Goal: Navigation & Orientation: Find specific page/section

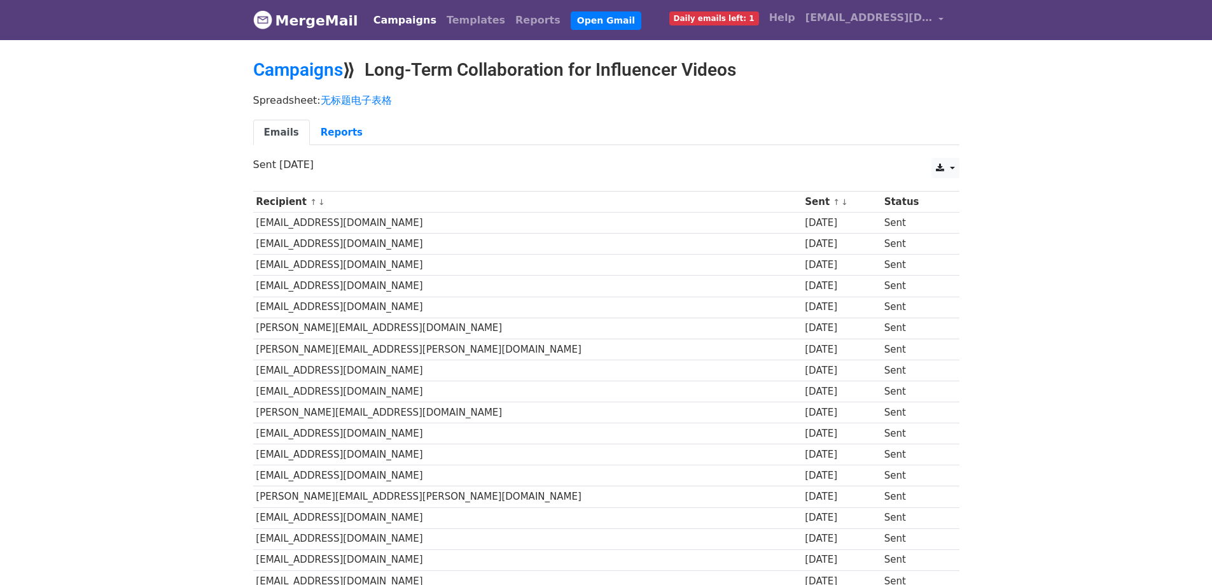
click at [389, 22] on link "Campaigns" at bounding box center [404, 20] width 73 height 25
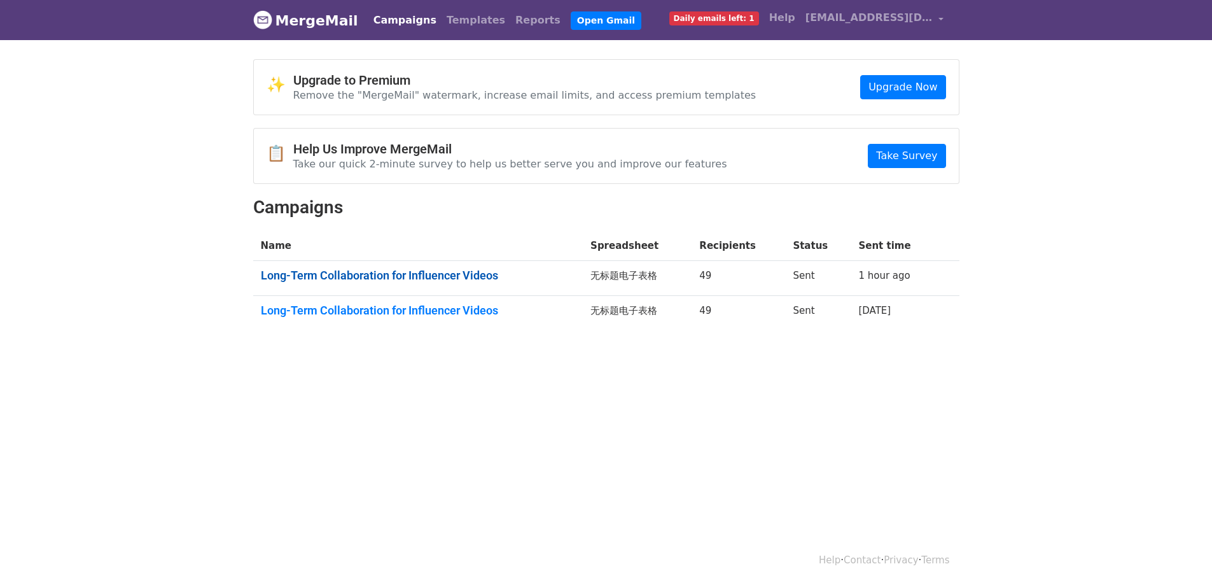
click at [459, 277] on link "Long-Term Collaboration for Influencer Videos" at bounding box center [418, 275] width 315 height 14
